Goal: Find specific page/section: Find specific page/section

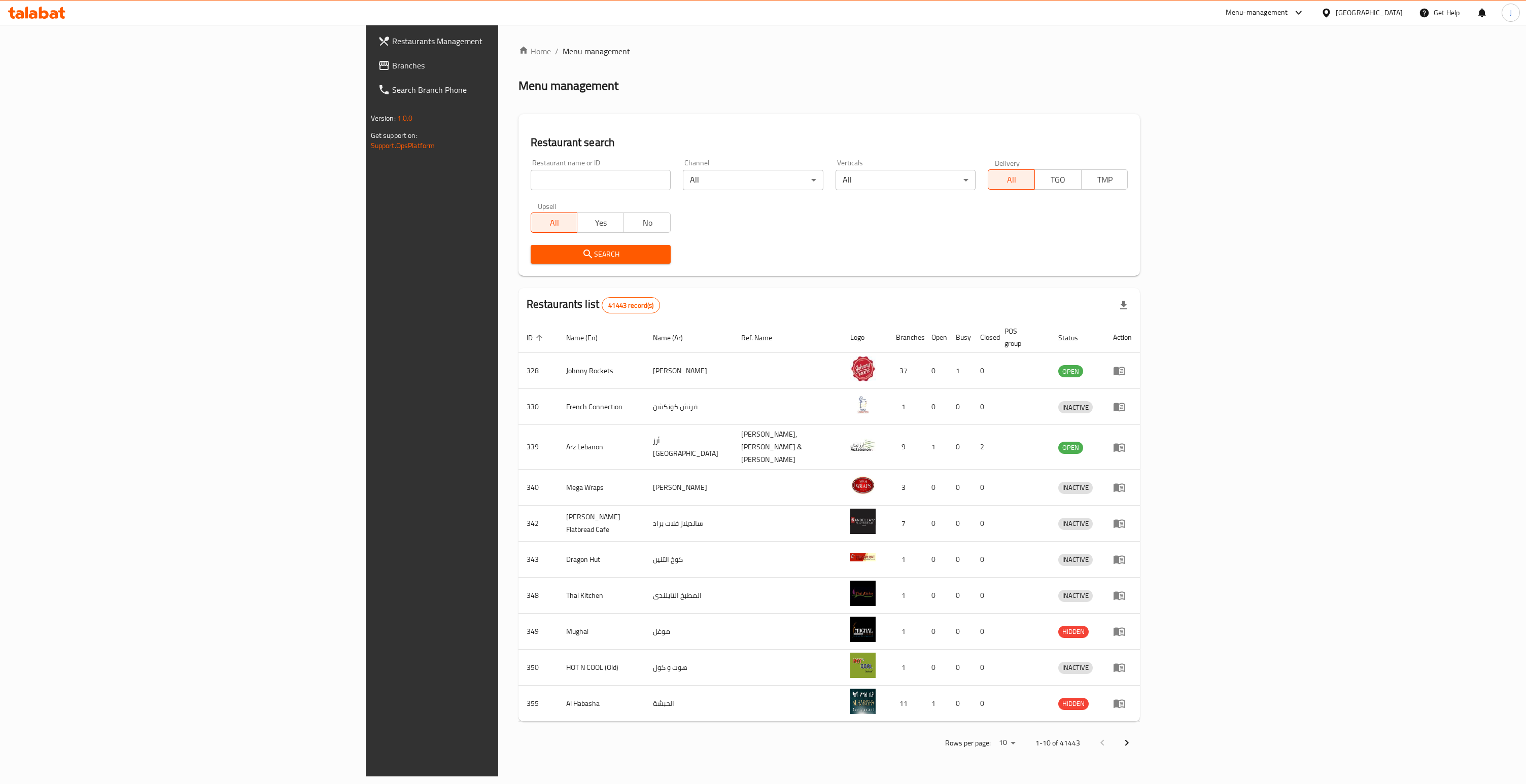
click at [392, 62] on span "Branches" at bounding box center [502, 65] width 220 height 12
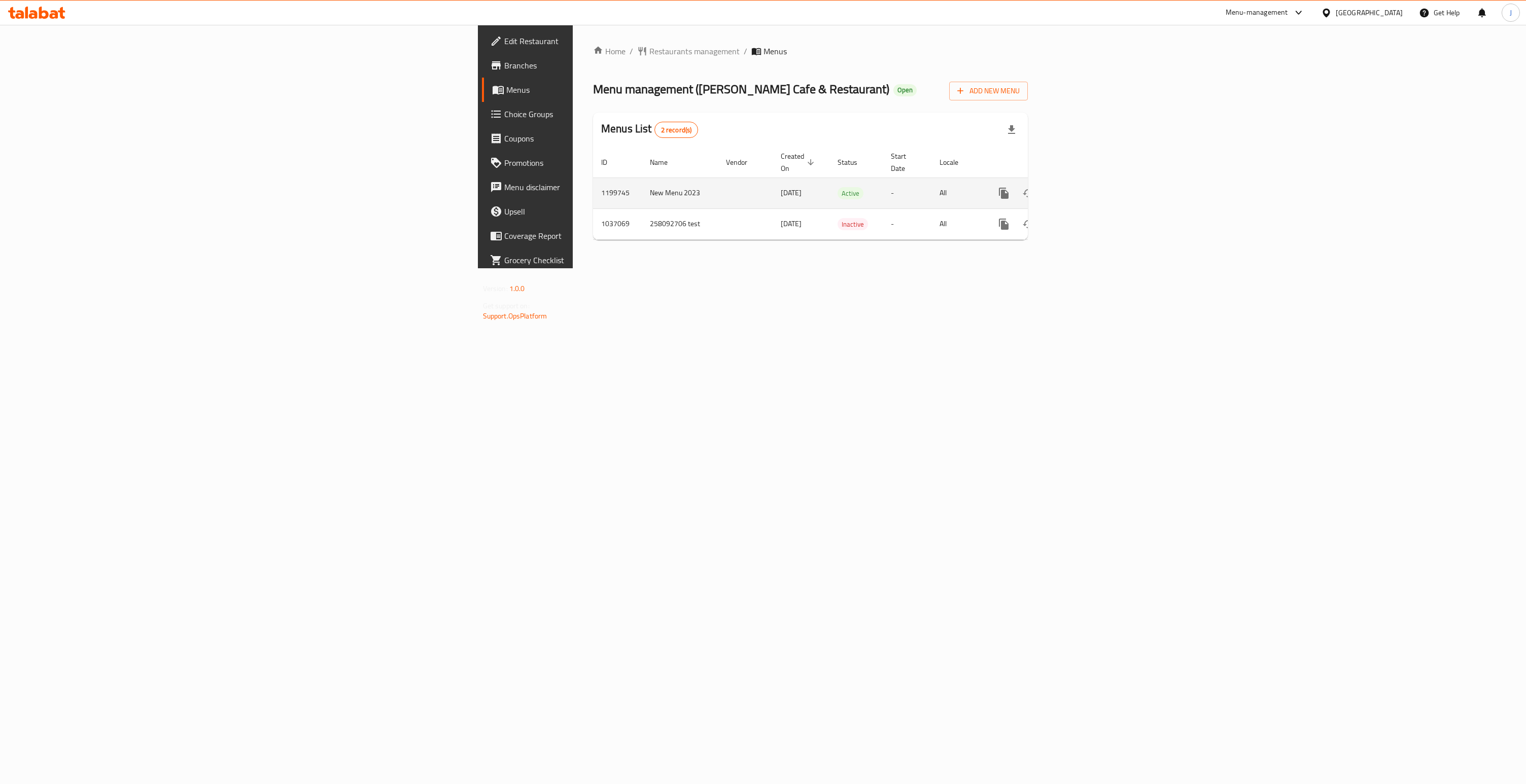
click at [593, 183] on td "1199745" at bounding box center [617, 193] width 49 height 31
copy td "1199745"
